Goal: Task Accomplishment & Management: Complete application form

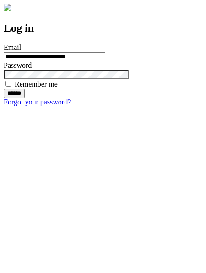
type input "**********"
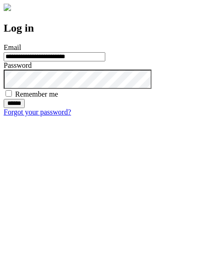
click at [25, 108] on input "******" at bounding box center [14, 103] width 21 height 9
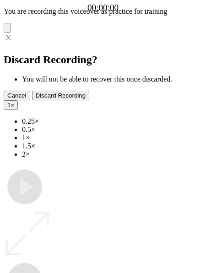
type input "**********"
